Goal: Check status

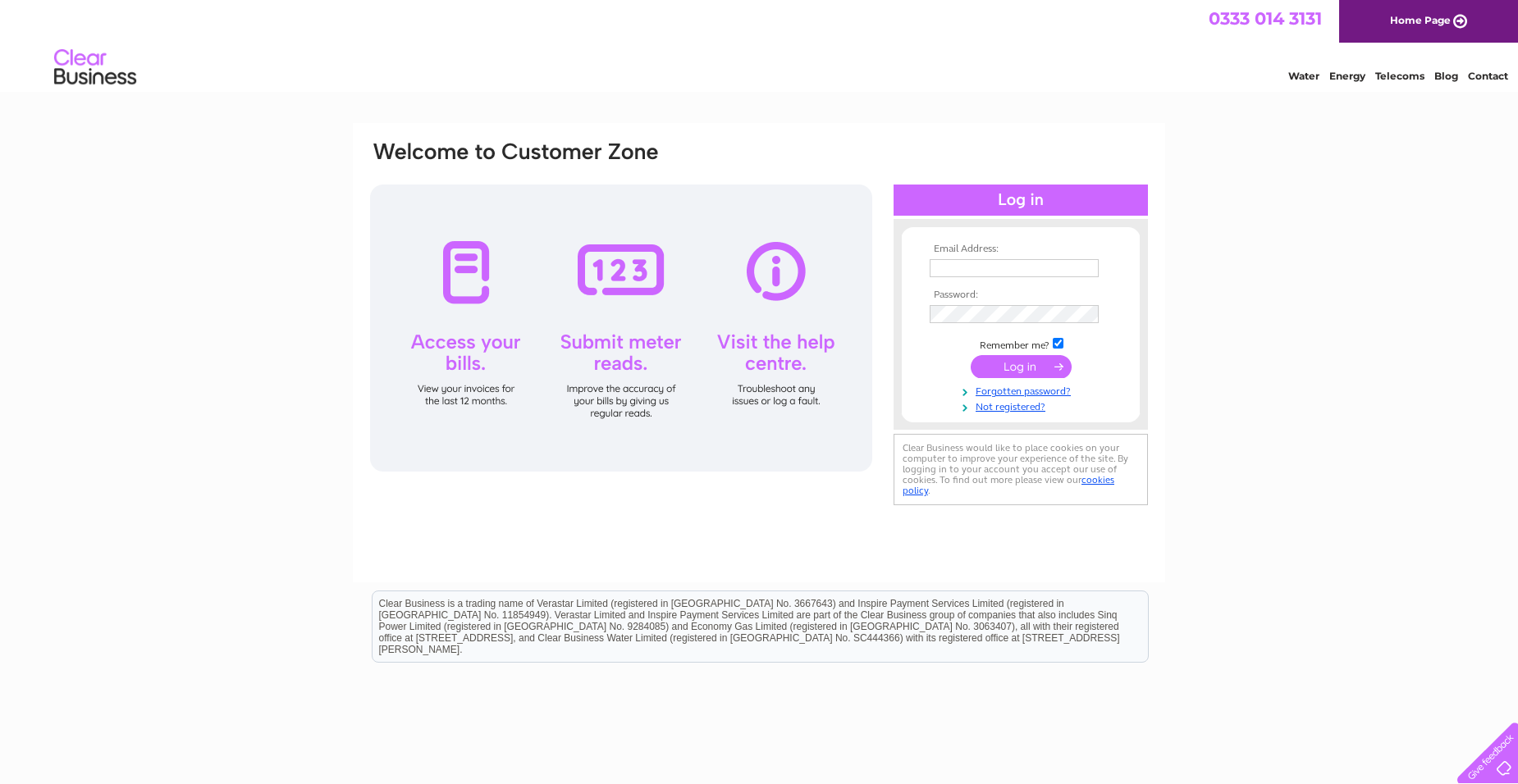
type input "elsie.uzice@jarkwright.co.uk"
click at [1008, 364] on input "submit" at bounding box center [1021, 367] width 101 height 23
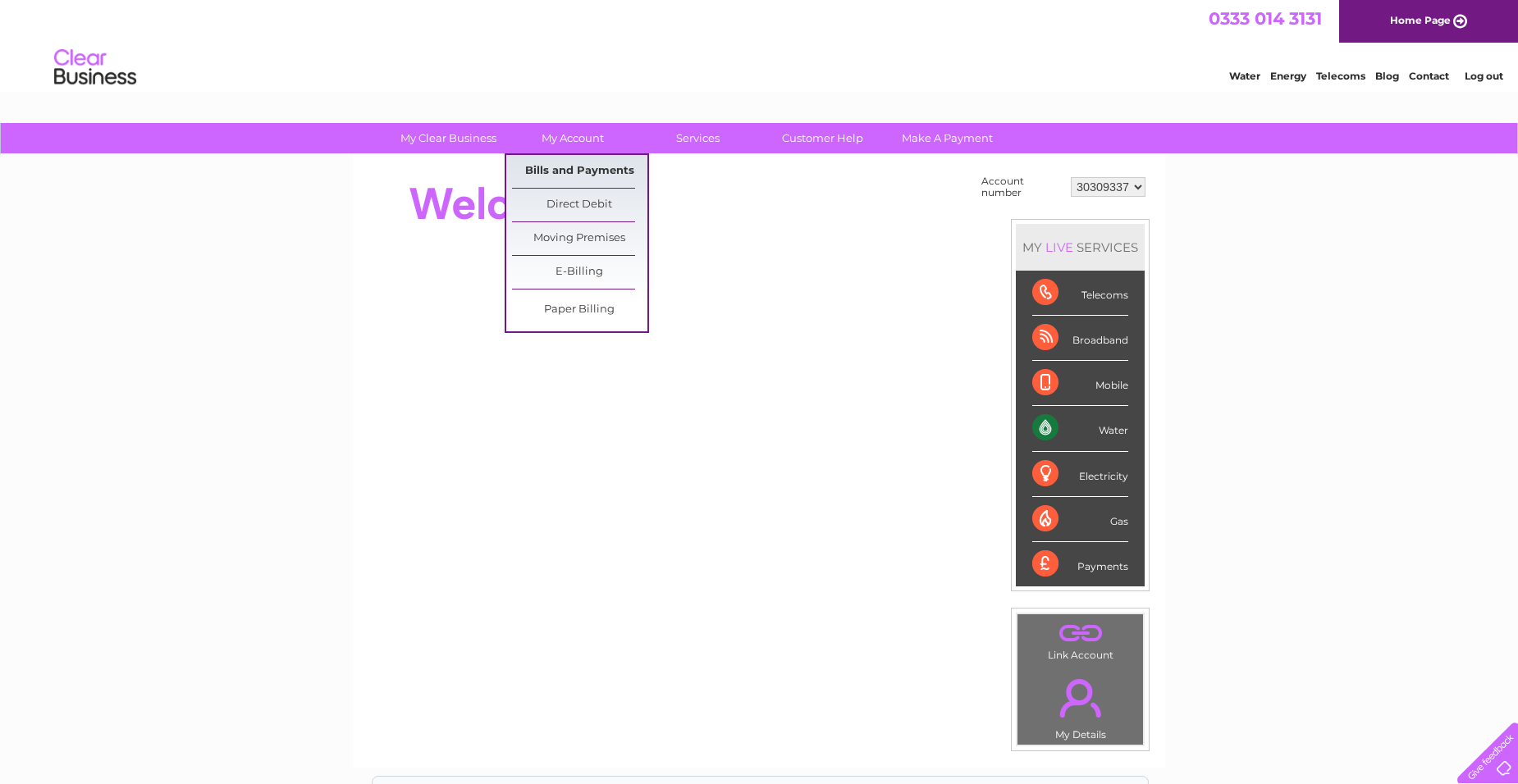
click at [581, 168] on link "Bills and Payments" at bounding box center [580, 171] width 136 height 33
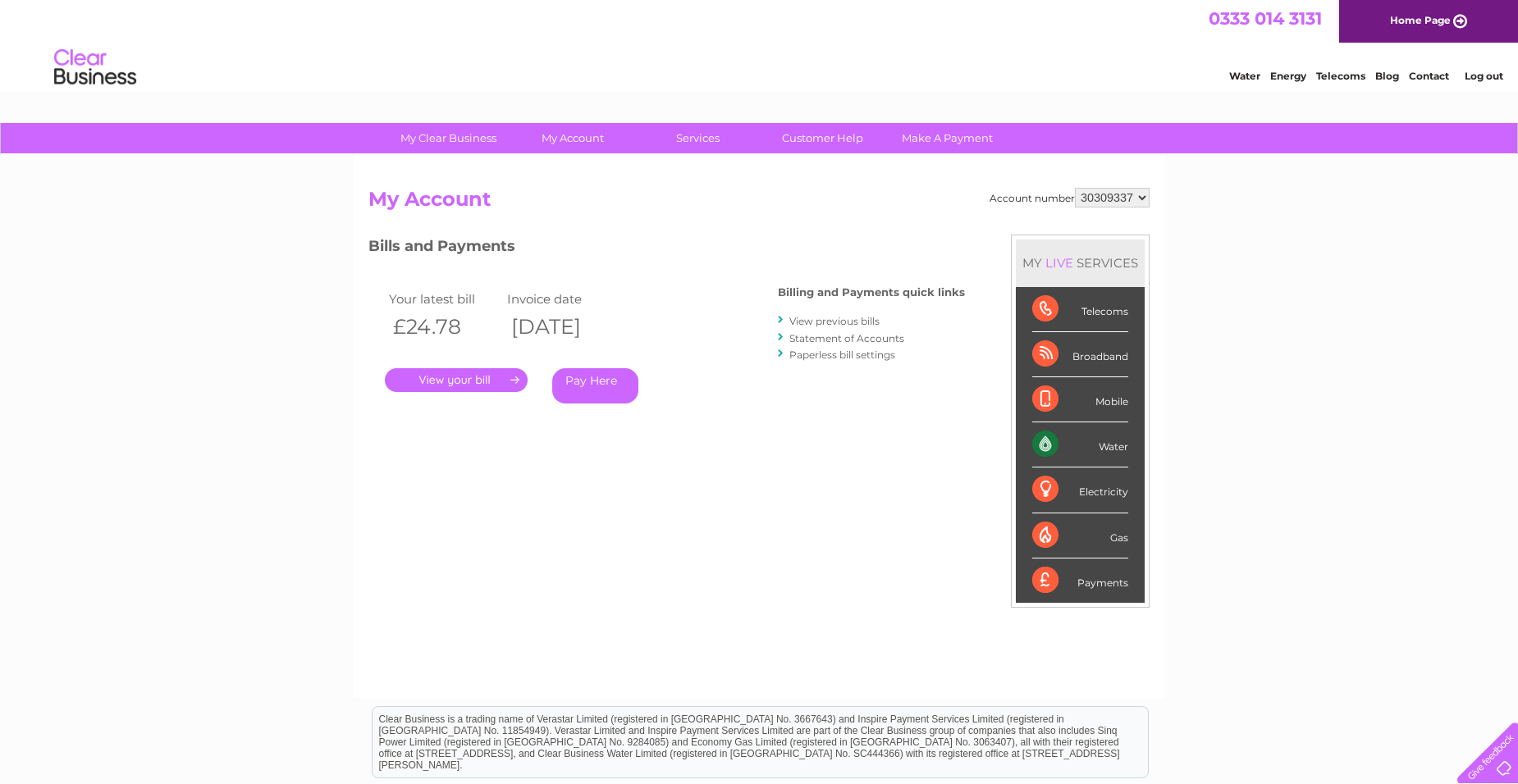
click at [470, 375] on link "." at bounding box center [456, 380] width 143 height 24
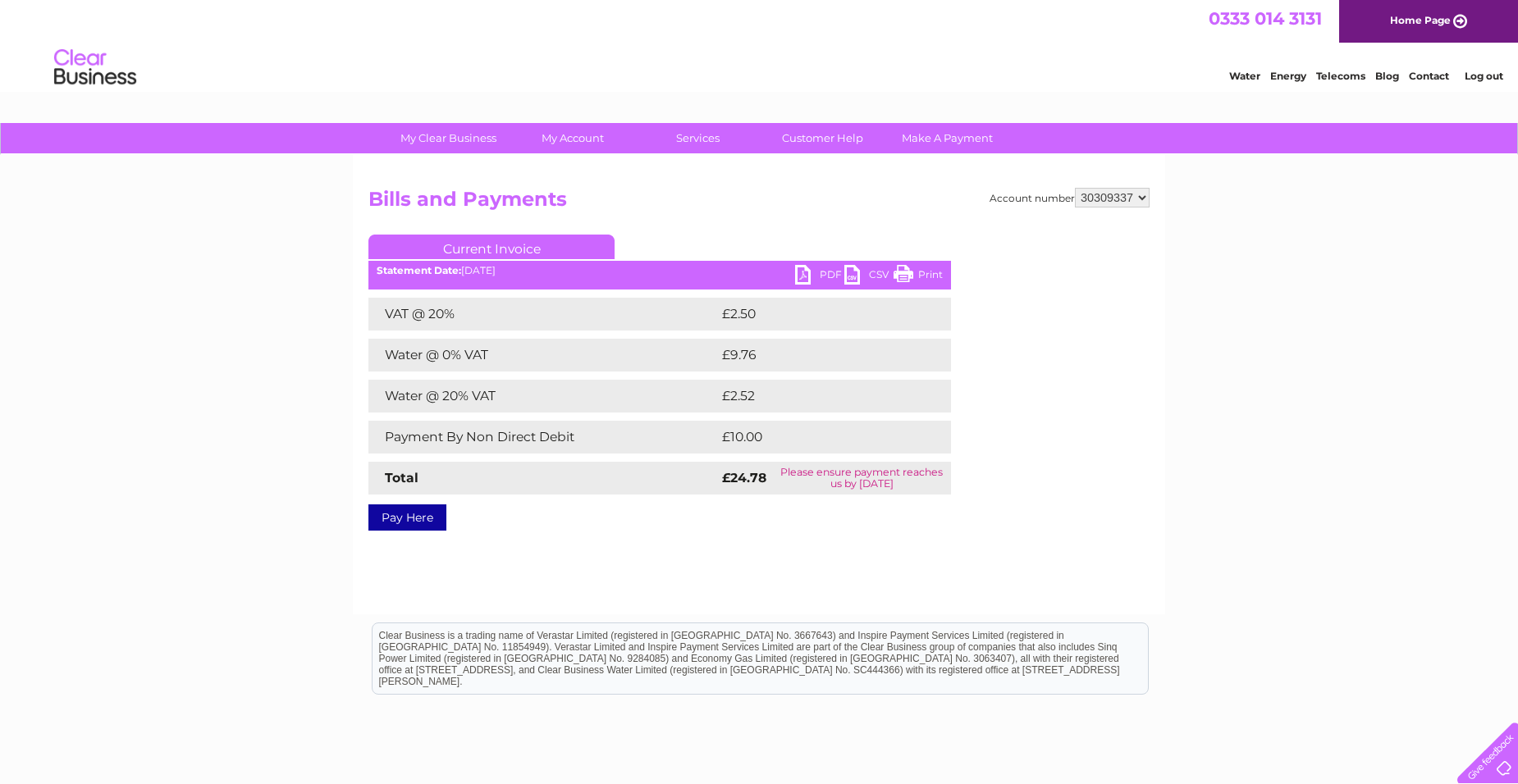
click at [806, 273] on link "PDF" at bounding box center [820, 276] width 50 height 24
